Goal: Transaction & Acquisition: Purchase product/service

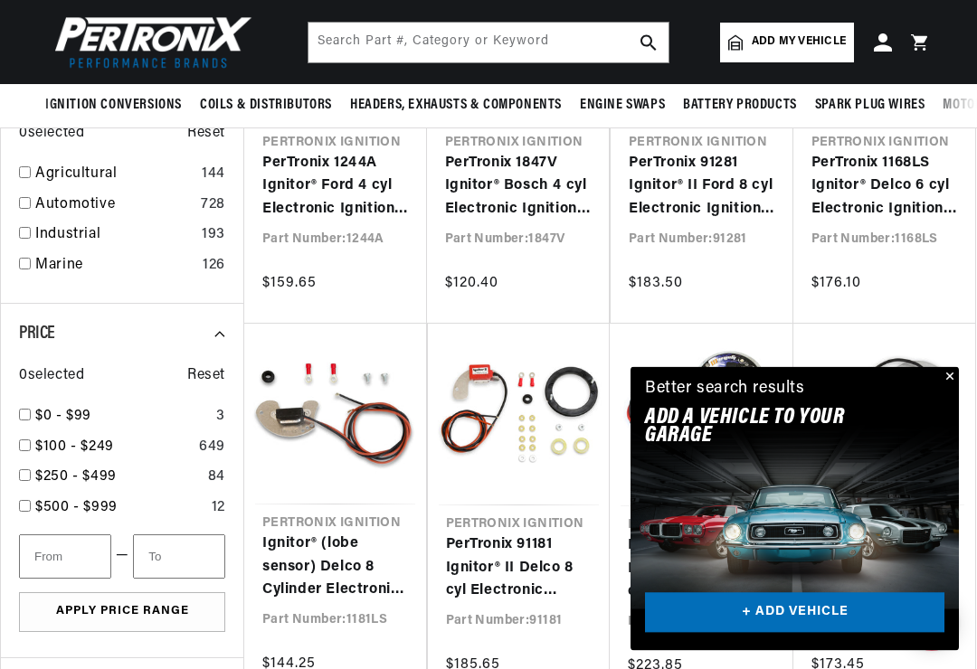
scroll to position [925, 0]
click at [23, 258] on input "checkbox" at bounding box center [25, 264] width 12 height 12
checkbox input "true"
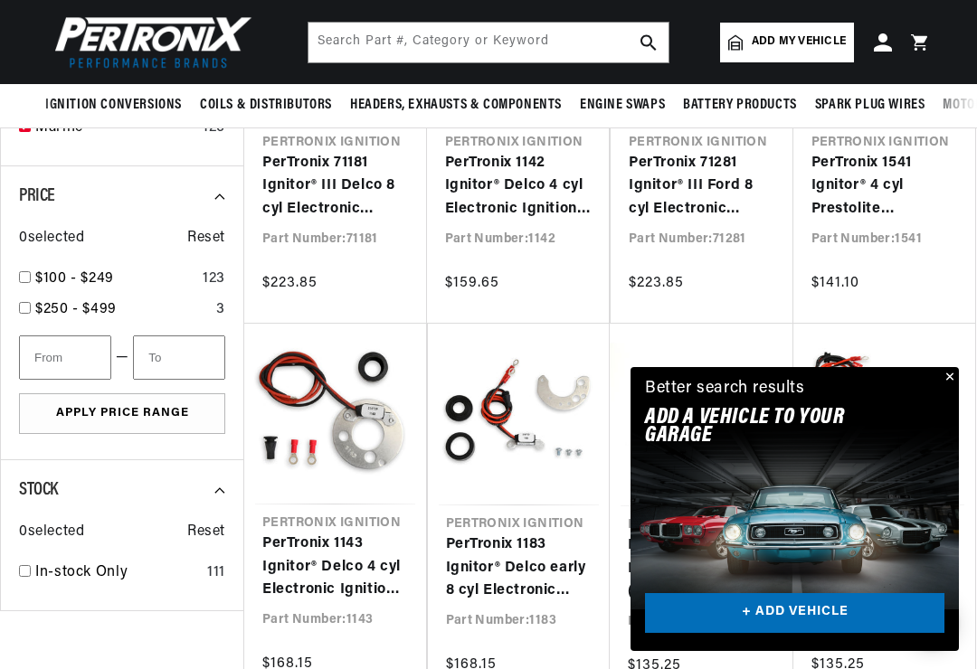
scroll to position [0, 548]
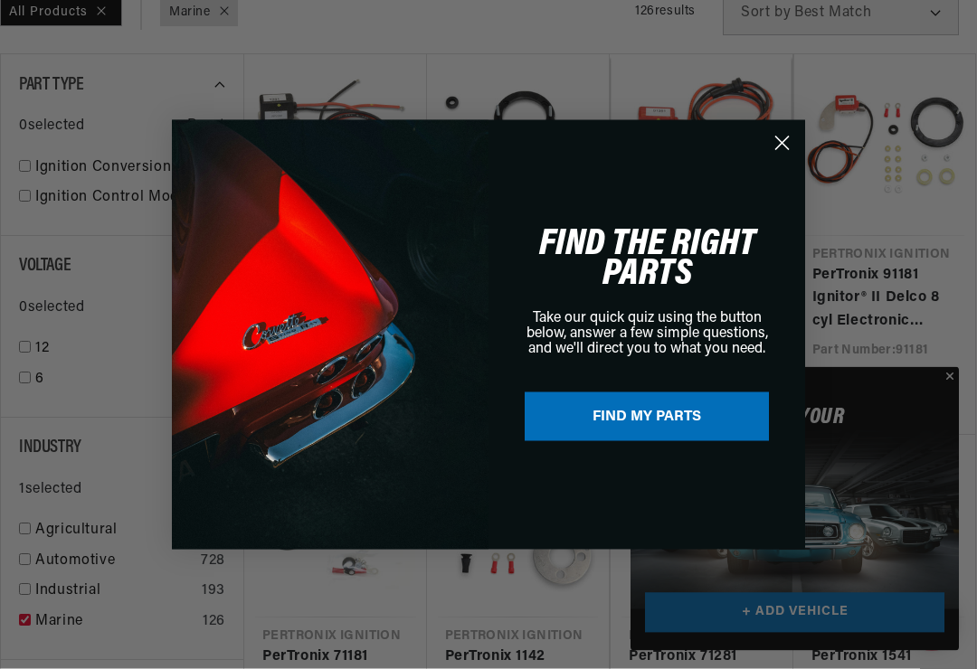
click at [784, 157] on circle "Close dialog" at bounding box center [782, 143] width 30 height 30
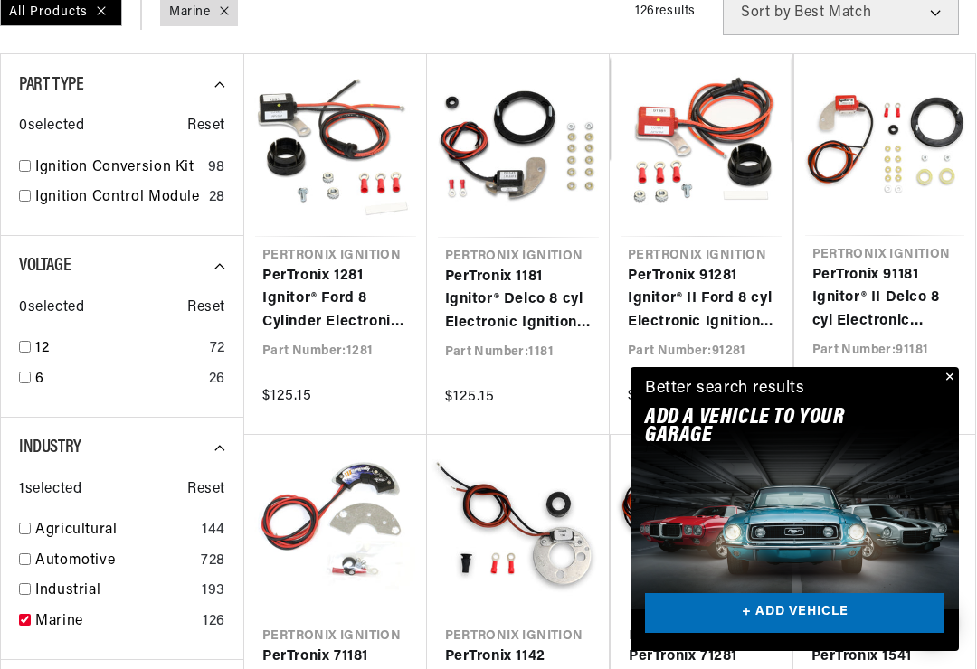
scroll to position [0, 0]
click at [958, 389] on button "Close" at bounding box center [948, 378] width 22 height 22
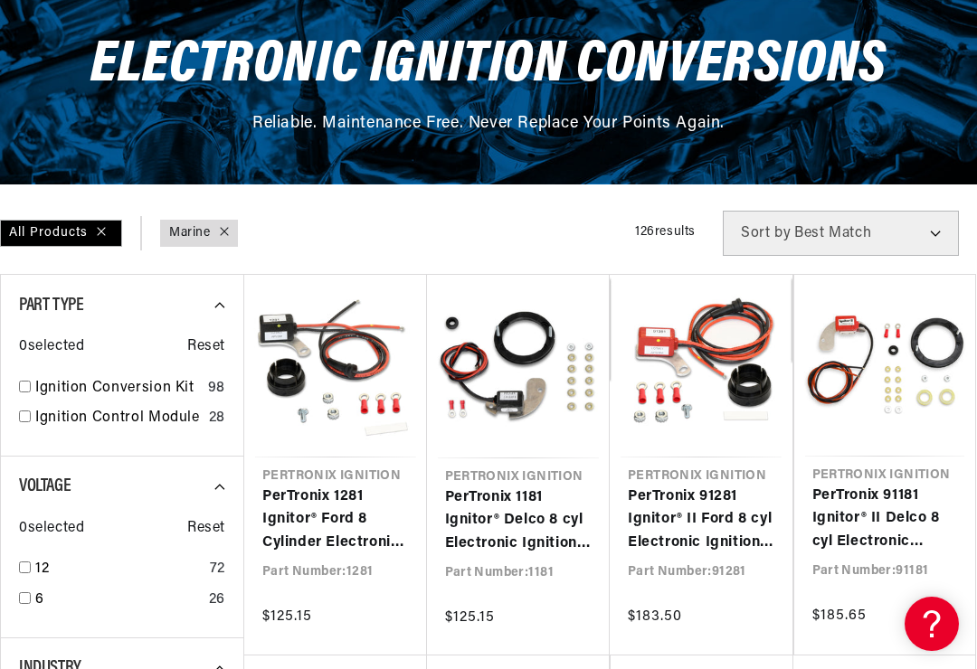
click at [20, 390] on input "checkbox" at bounding box center [25, 387] width 12 height 12
checkbox input "true"
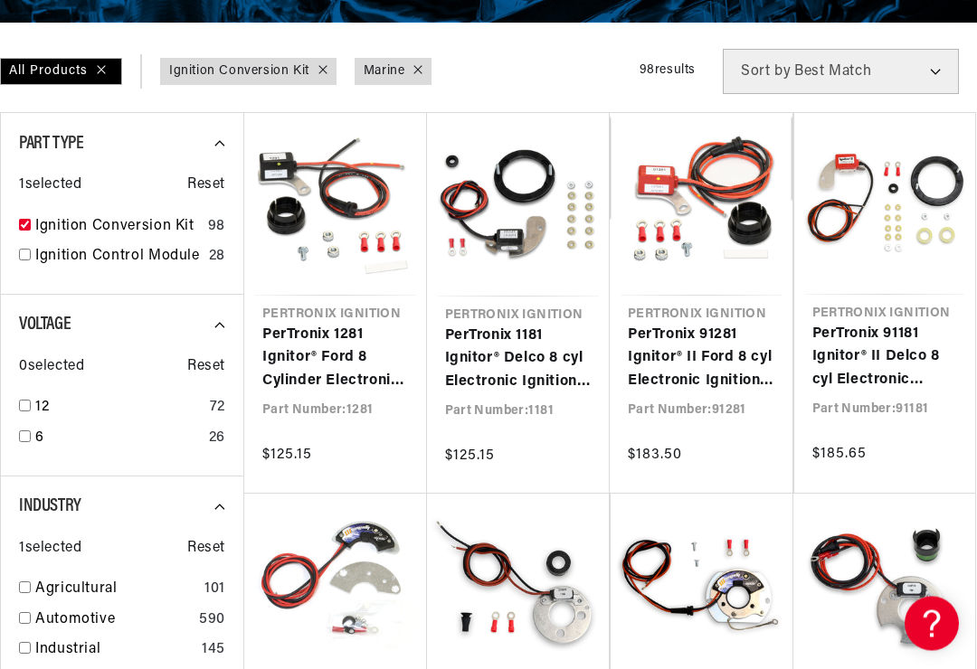
scroll to position [373, 0]
click at [13, 401] on div "Voltage 0 selected Reset 12 72 6 26" at bounding box center [121, 386] width 243 height 182
click at [15, 403] on div "Voltage 0 selected Reset 12 72 6 26" at bounding box center [121, 386] width 243 height 182
click at [27, 402] on input "checkbox" at bounding box center [25, 406] width 12 height 12
checkbox input "true"
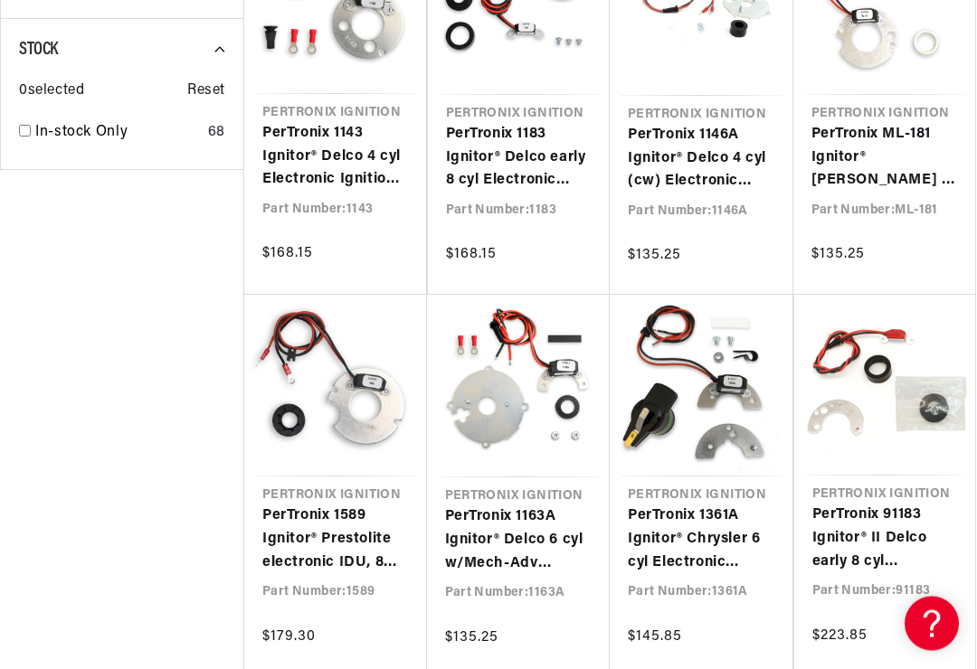
scroll to position [1370, 0]
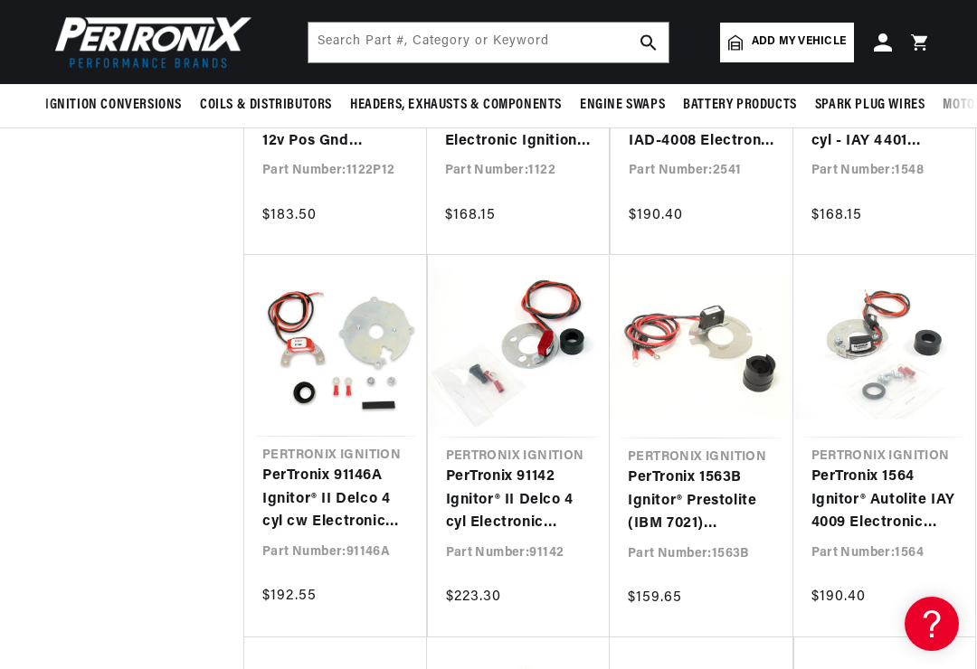
click at [755, 467] on link "PerTronix 1563B Ignitor® Prestolite (IBM 7021) Electronic Ignition Conversion K…" at bounding box center [701, 502] width 147 height 70
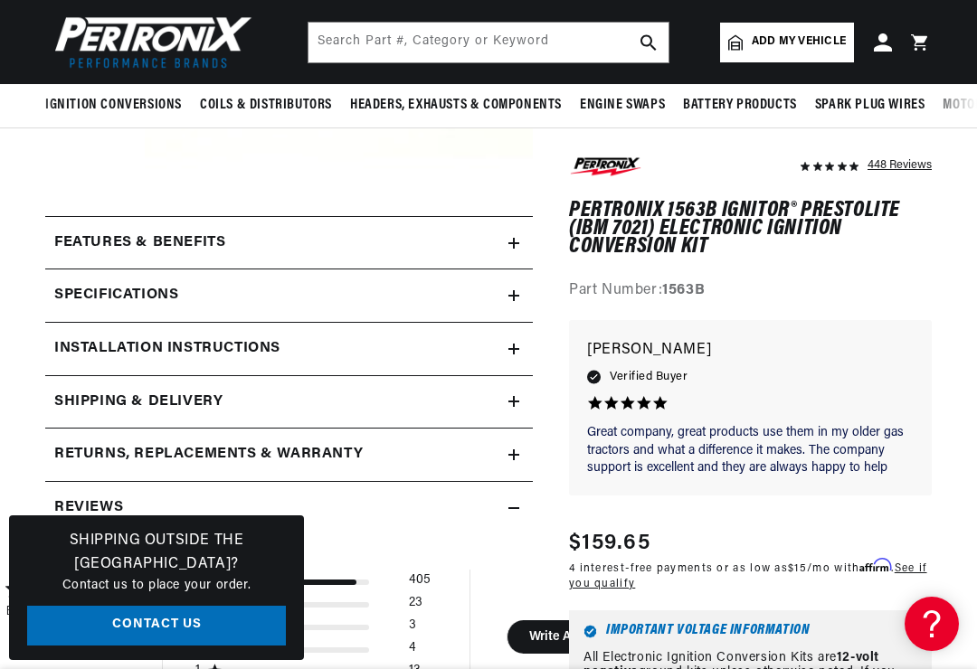
scroll to position [488, 0]
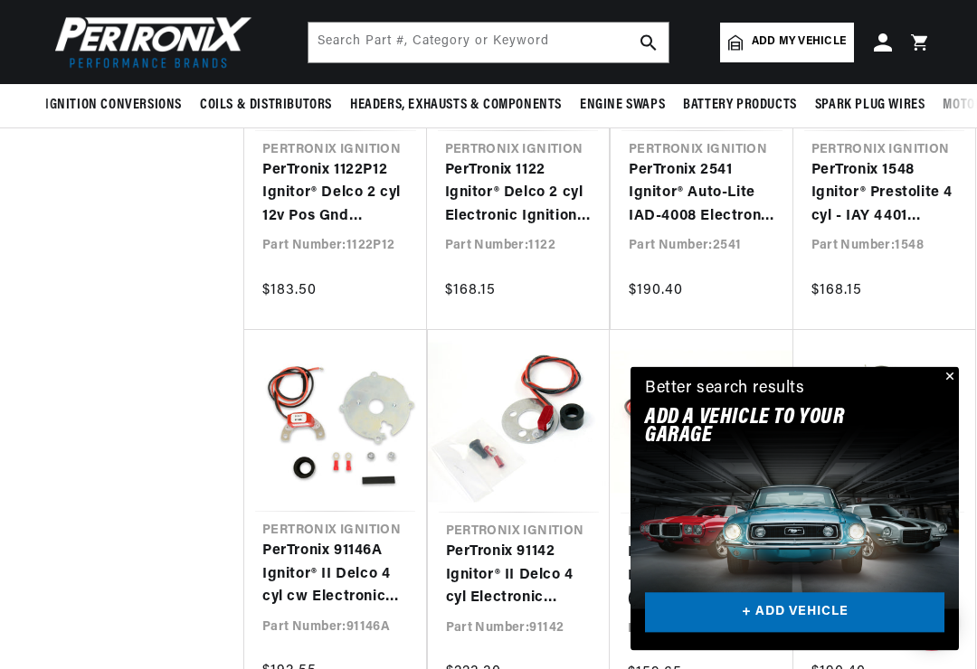
scroll to position [2064, 0]
click at [944, 384] on button "Close" at bounding box center [948, 378] width 22 height 22
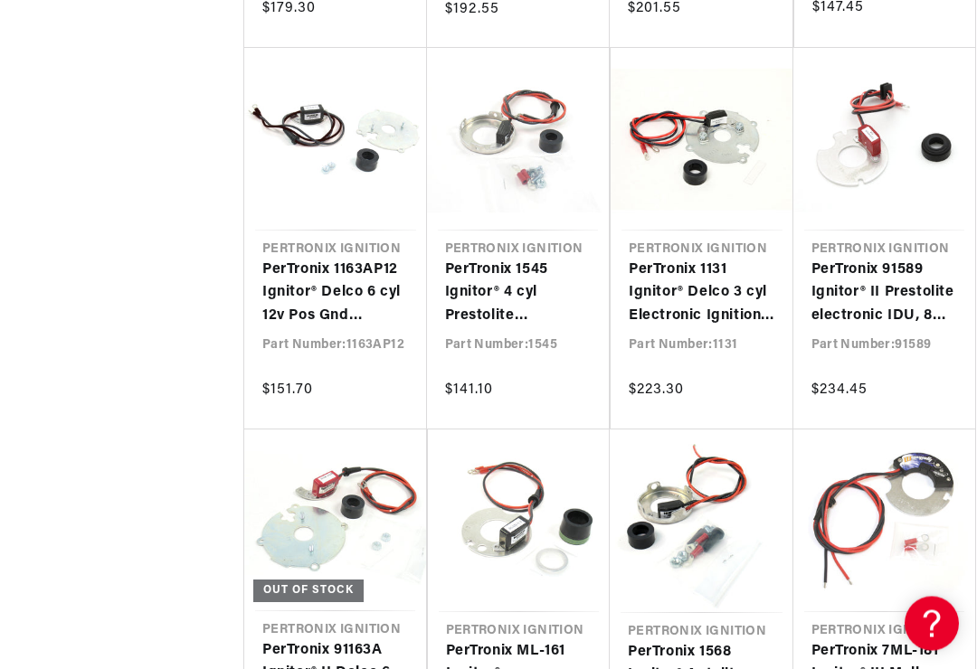
scroll to position [0, 548]
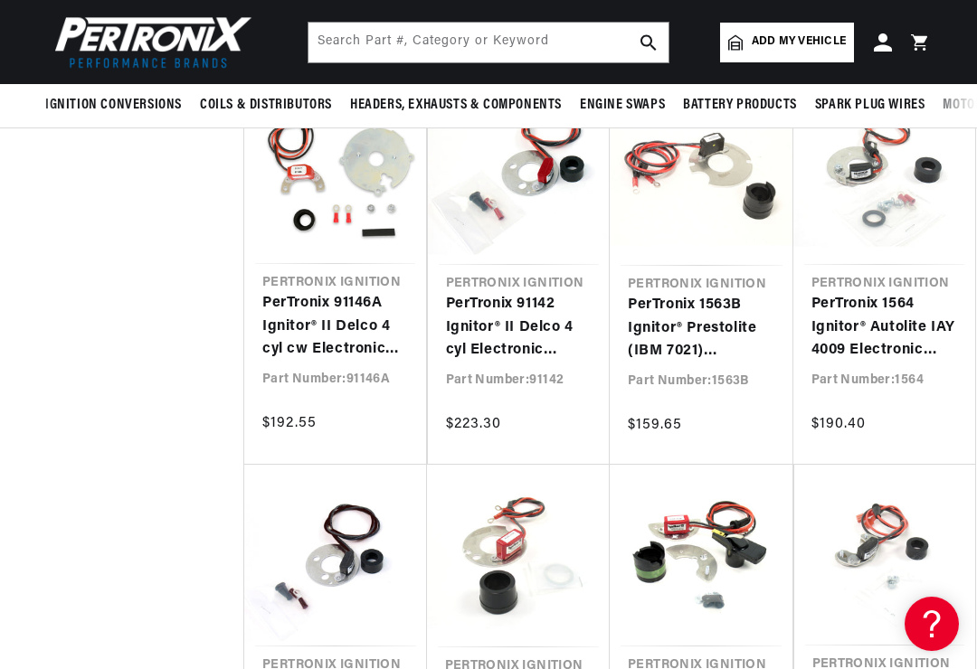
scroll to position [2294, 0]
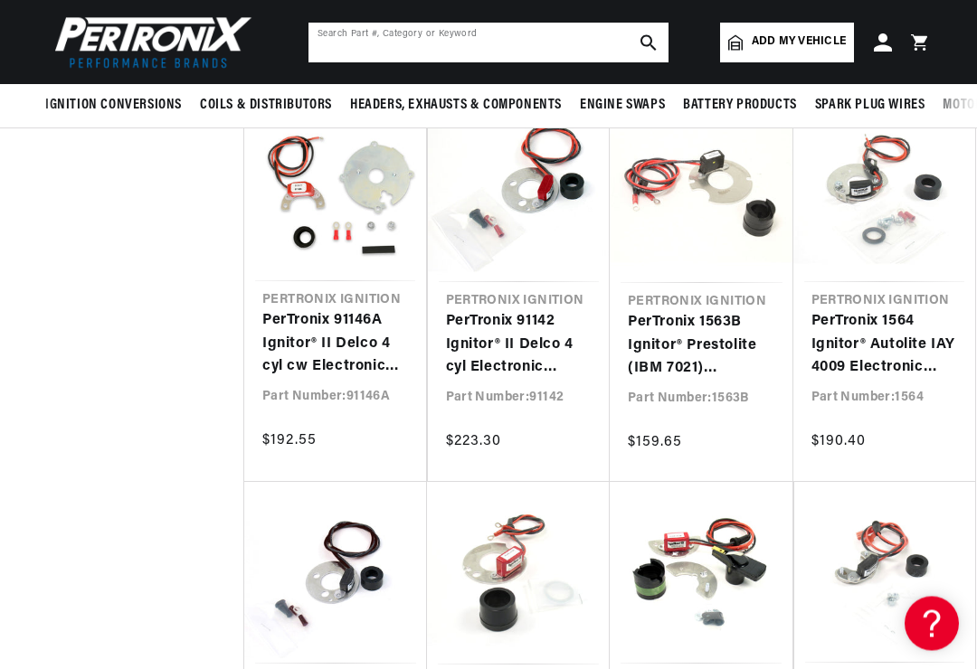
click at [562, 45] on input "text" at bounding box center [488, 43] width 360 height 40
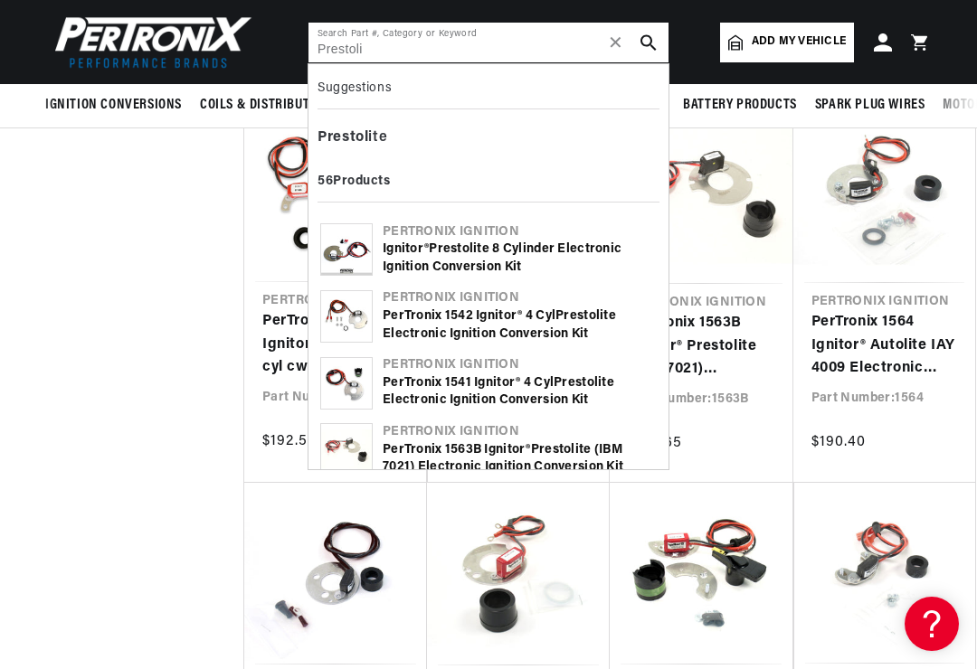
scroll to position [0, 548]
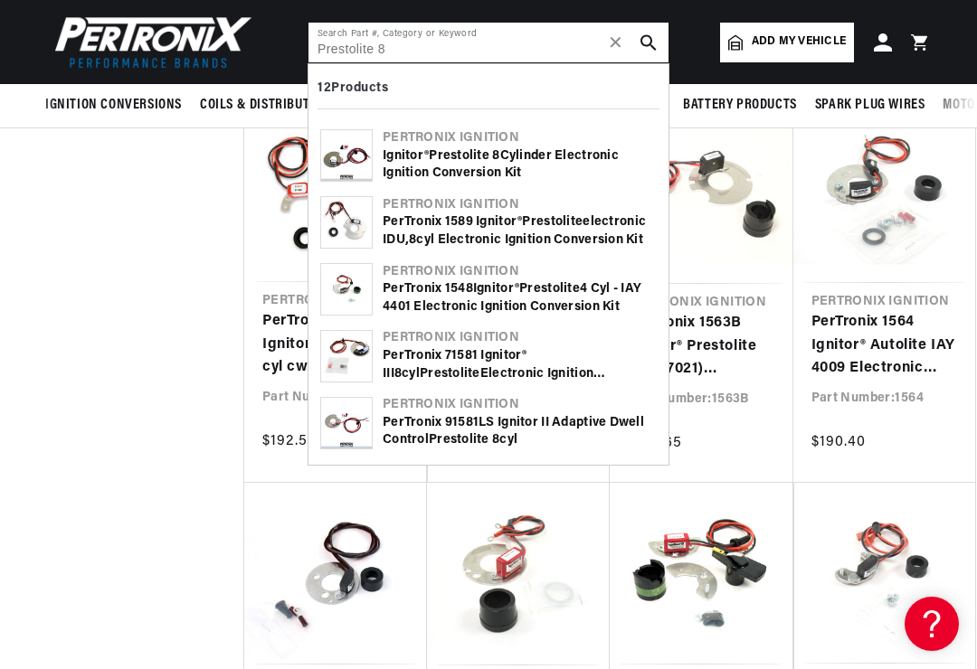
type input "Prestolite 8"
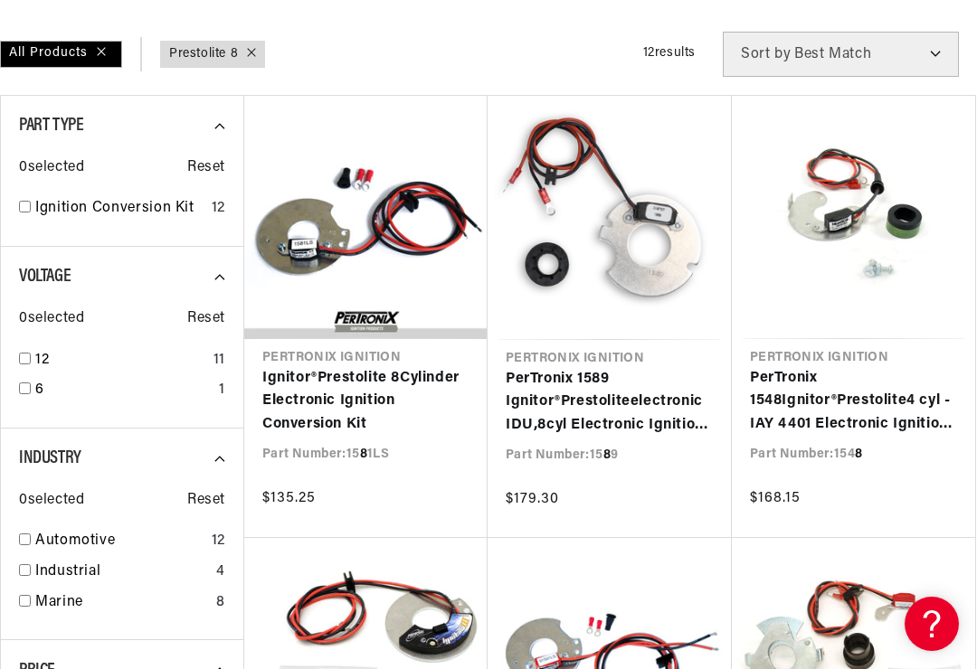
scroll to position [0, 412]
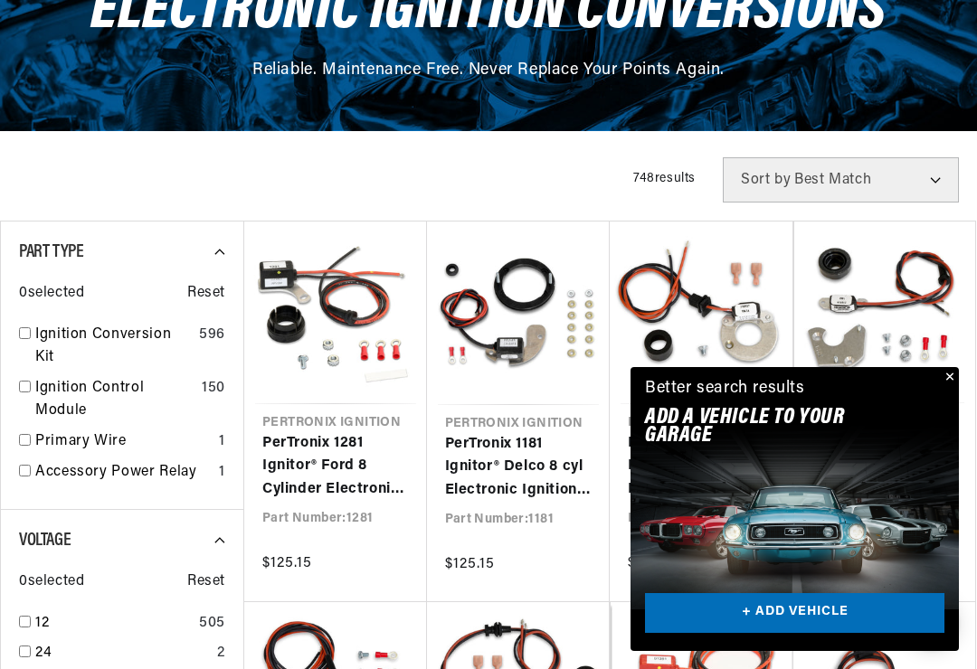
scroll to position [272, 0]
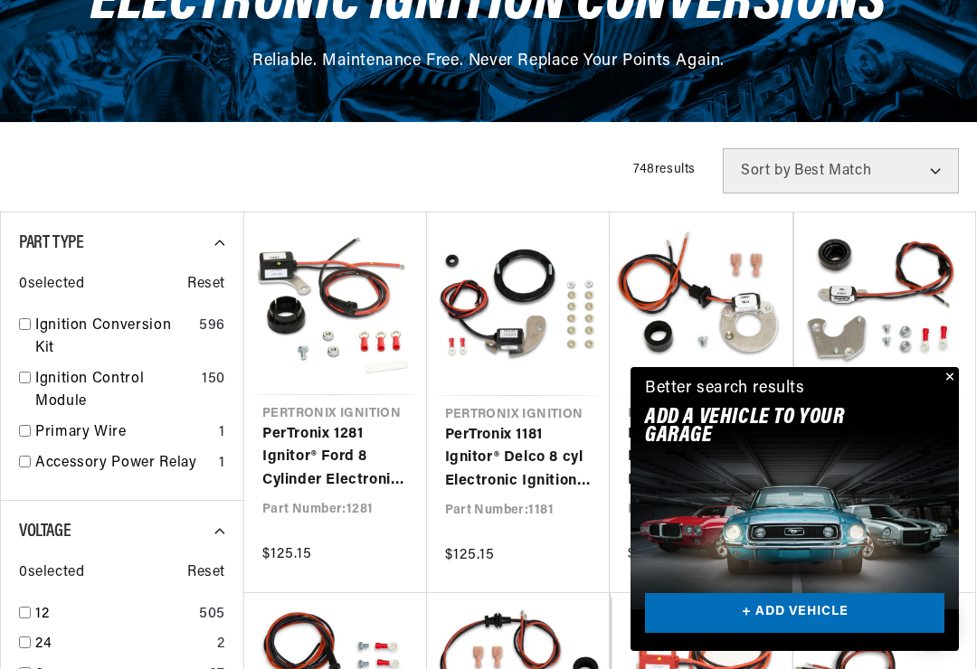
click at [810, 634] on link "+ ADD VEHICLE" at bounding box center [794, 613] width 299 height 41
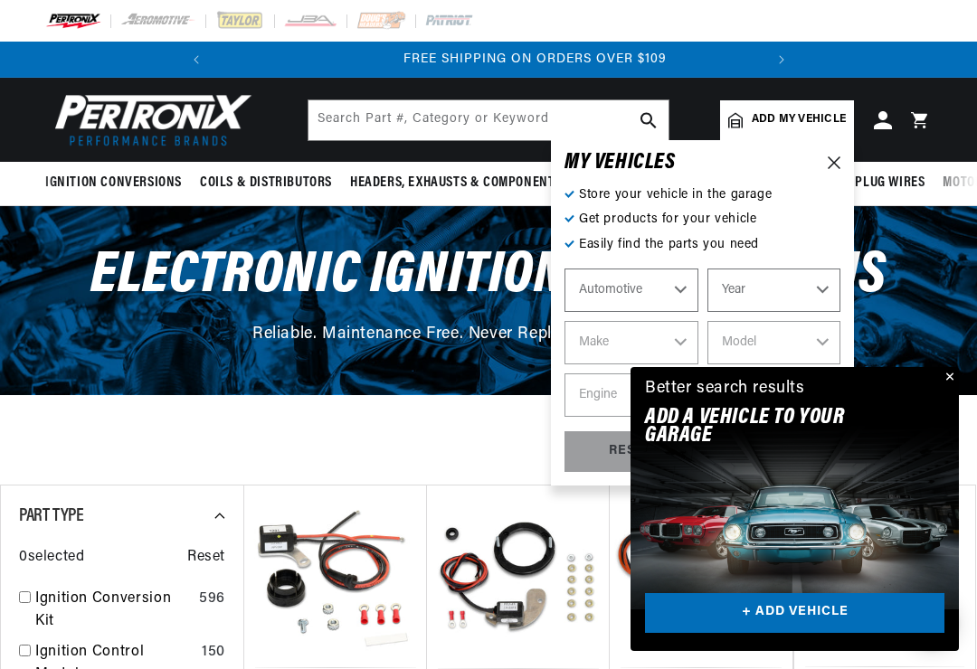
scroll to position [0, 548]
click at [671, 287] on select "Automotive Agricultural Industrial Marine Motorcycle" at bounding box center [631, 290] width 134 height 43
select select "Marine"
click at [812, 291] on select "Year 1987 1986 1985 1983 1982 1981 1980 1979 1978 1977 1976 1975 1974 1973 1972…" at bounding box center [774, 290] width 134 height 43
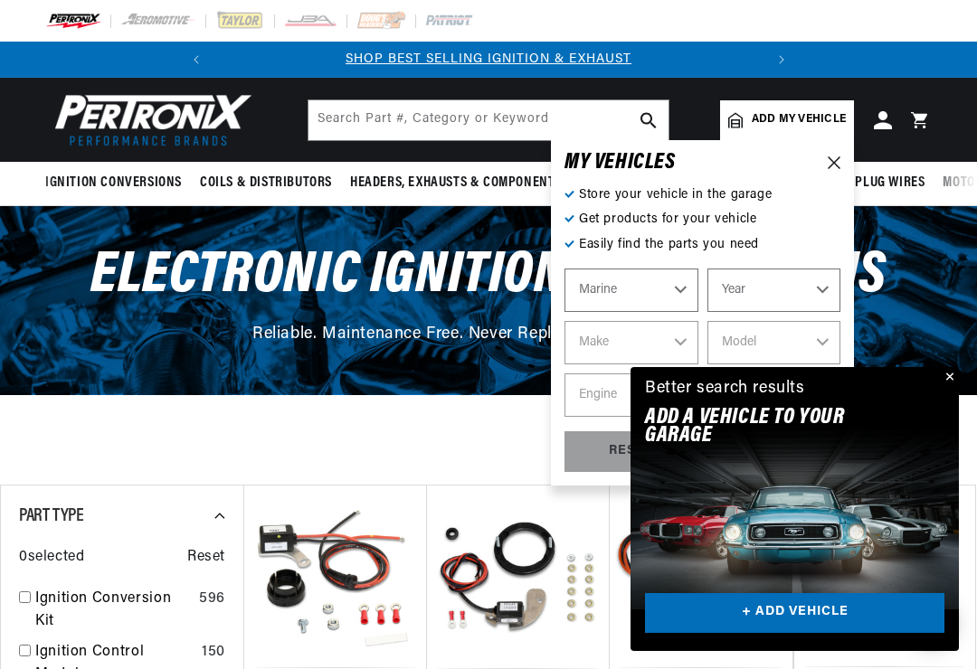
select select "1977"
click at [682, 338] on select "Make Crusader (Thermo-Electron) Thermo-Electron Volvo-Penta" at bounding box center [631, 342] width 134 height 43
select select "Crusader-(Thermo-Electron)"
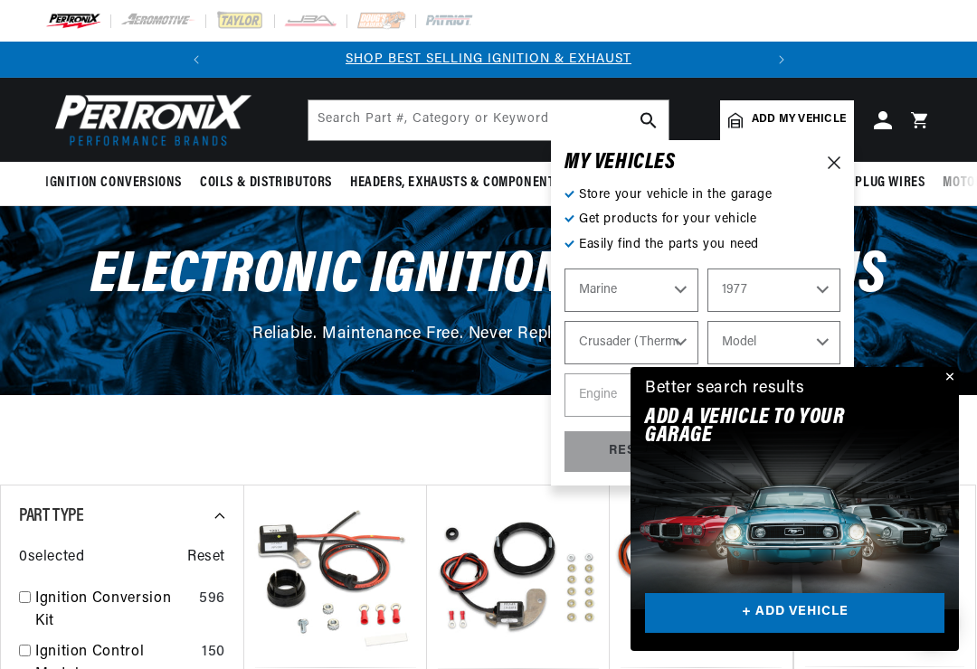
click at [687, 337] on select "Crusader (Thermo-Electron) Thermo-Electron Volvo-Penta" at bounding box center [631, 342] width 134 height 43
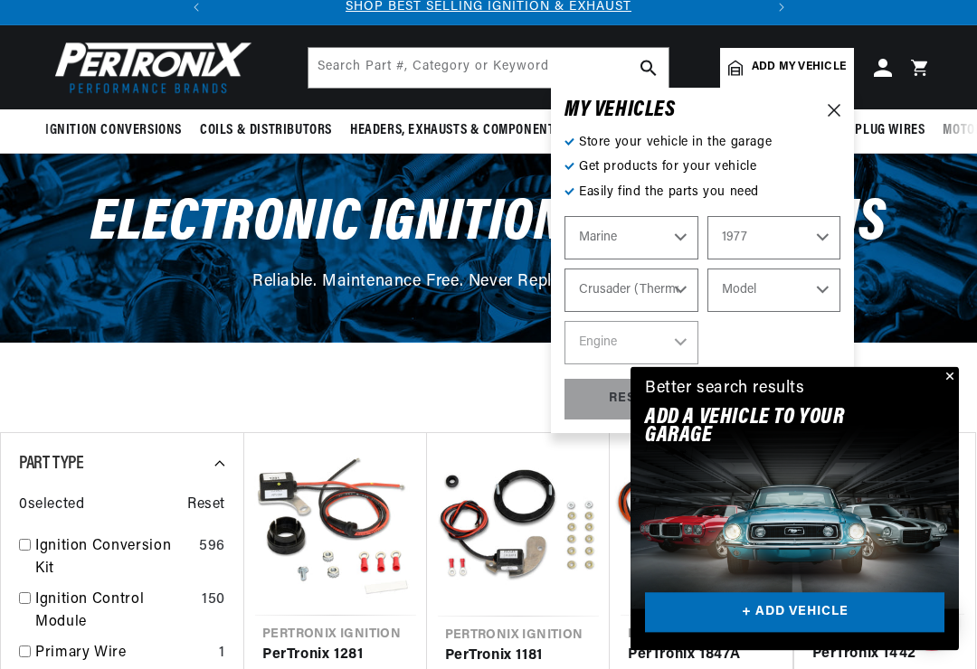
scroll to position [58, 0]
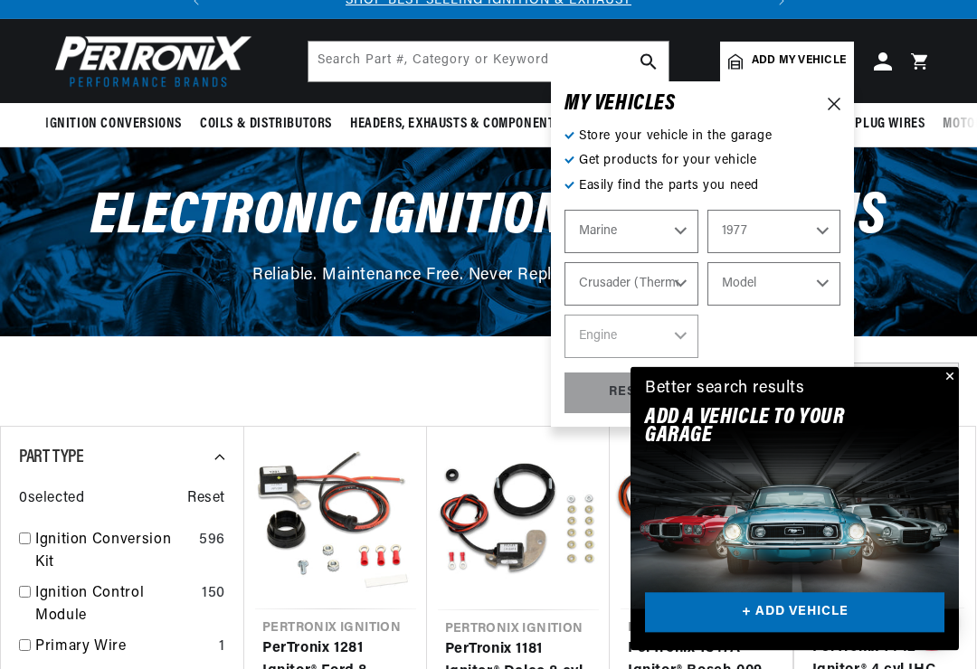
click at [802, 287] on select "Model 305 350 454 cid. engine" at bounding box center [774, 284] width 134 height 43
select select "350"
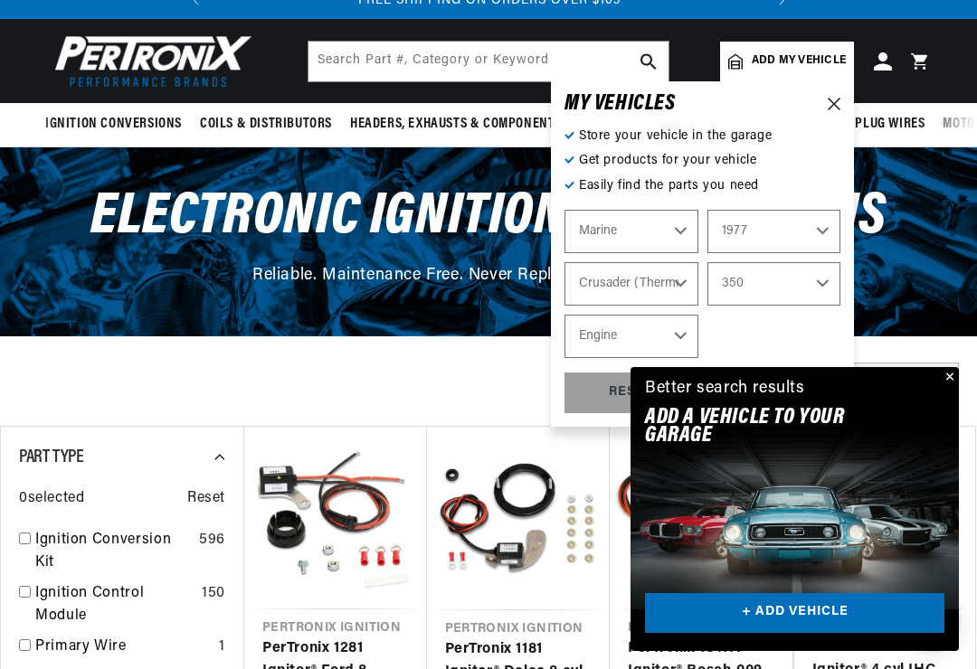
click at [678, 334] on select "Engine 8" at bounding box center [631, 336] width 134 height 43
select select "8"
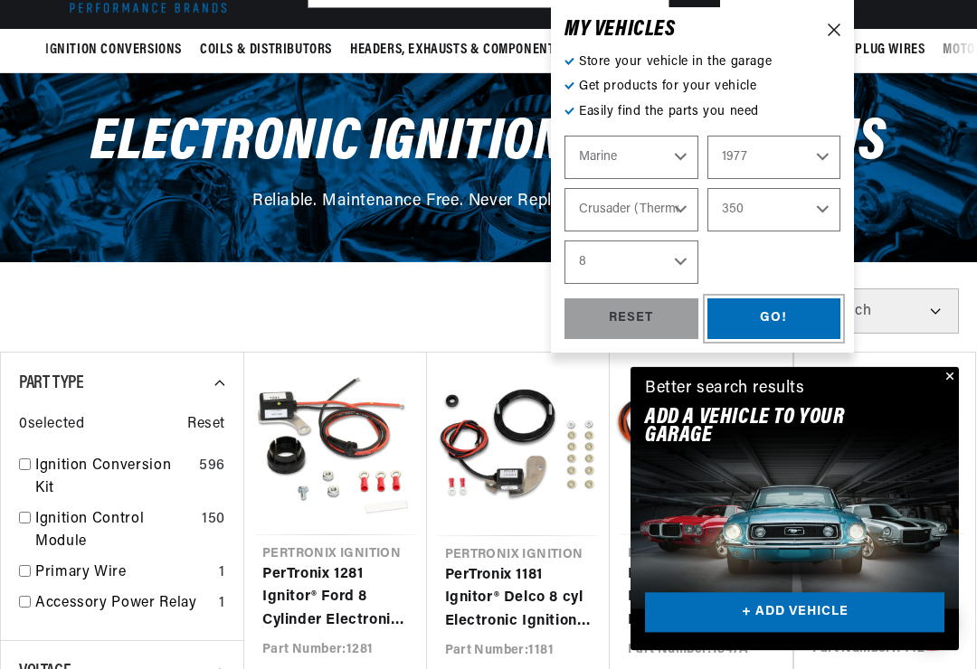
click at [795, 321] on div "GO!" at bounding box center [774, 319] width 134 height 41
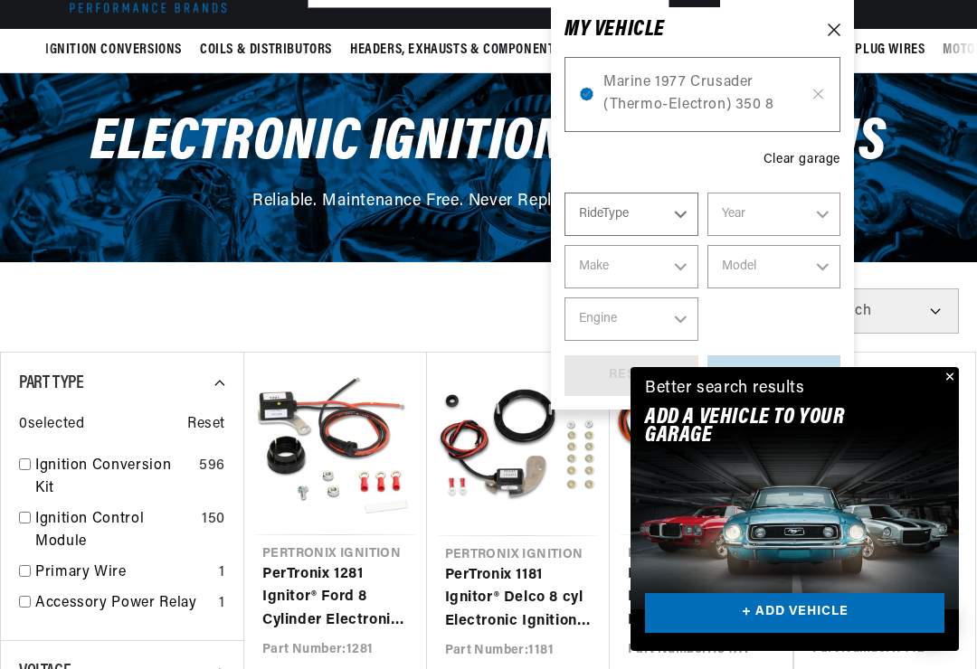
scroll to position [0, 0]
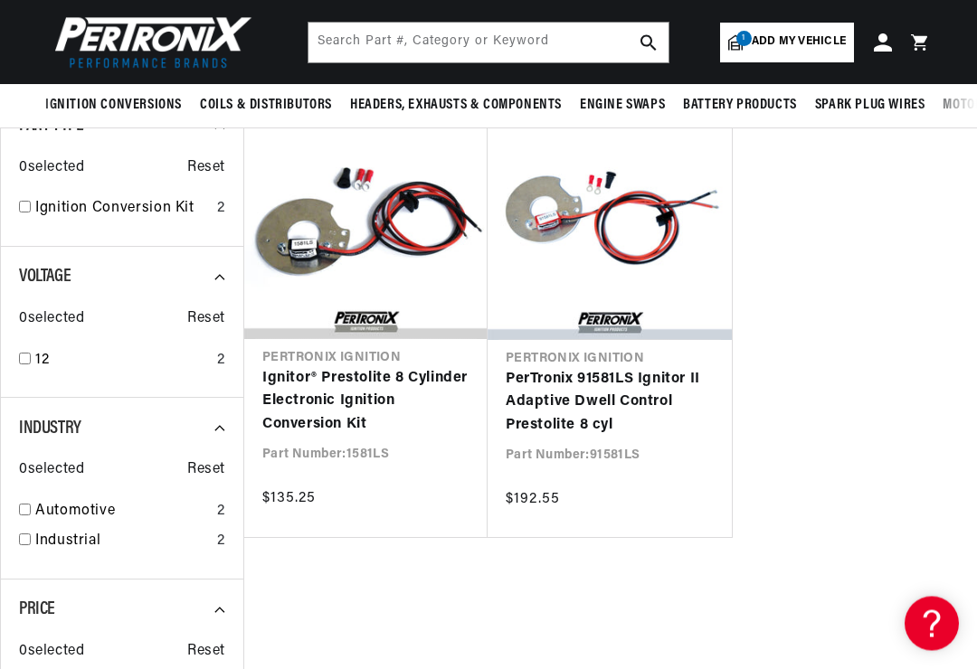
scroll to position [246, 0]
click at [657, 408] on link "PerTronix 91581LS Ignitor II Adaptive Dwell Control Prestolite 8 cyl" at bounding box center [610, 403] width 208 height 70
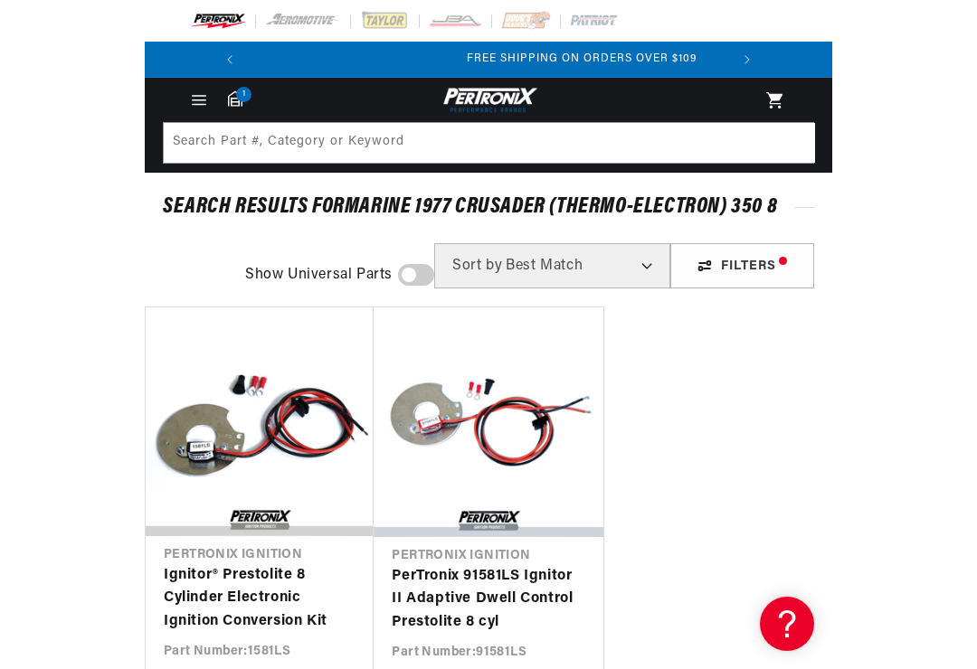
scroll to position [0, 479]
